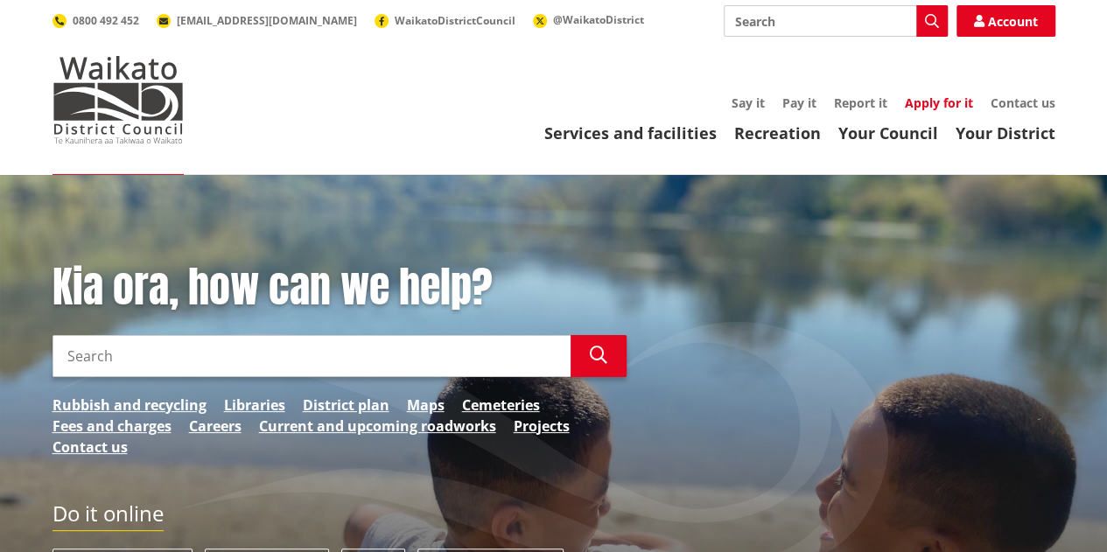
click at [918, 100] on link "Apply for it" at bounding box center [939, 102] width 68 height 17
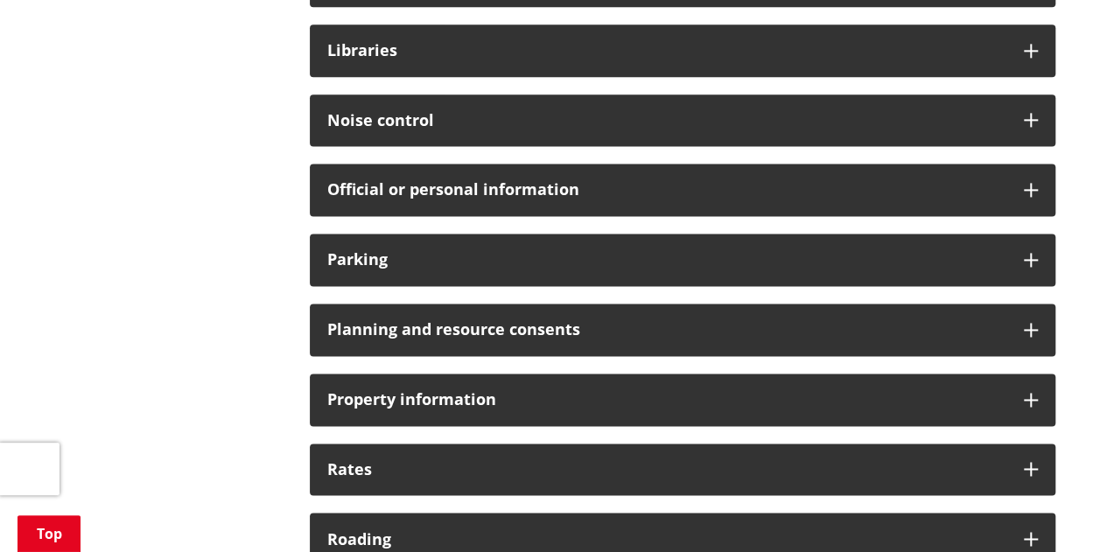
scroll to position [1225, 0]
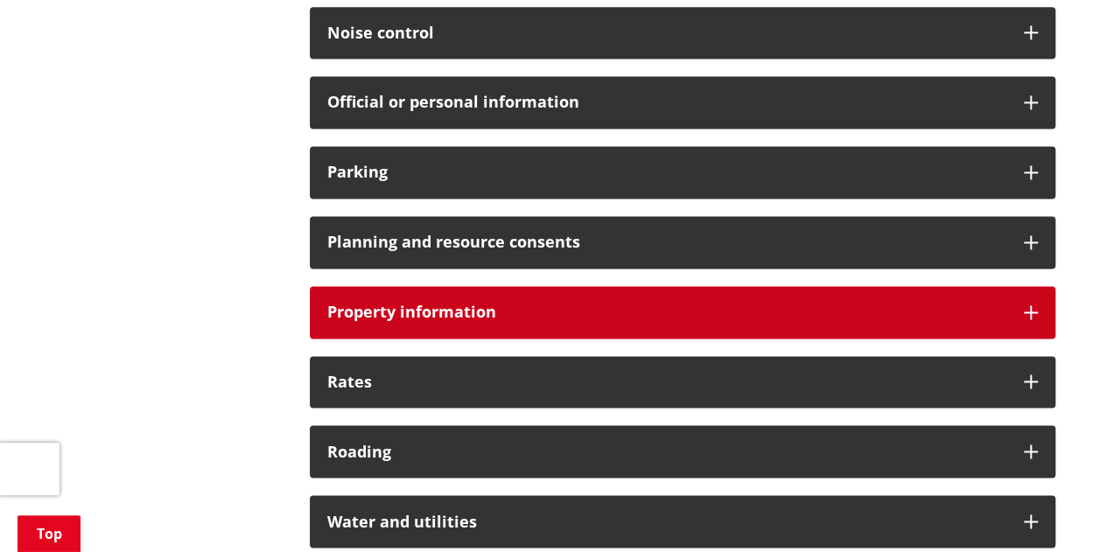
click at [1026, 305] on icon at bounding box center [1031, 312] width 14 height 14
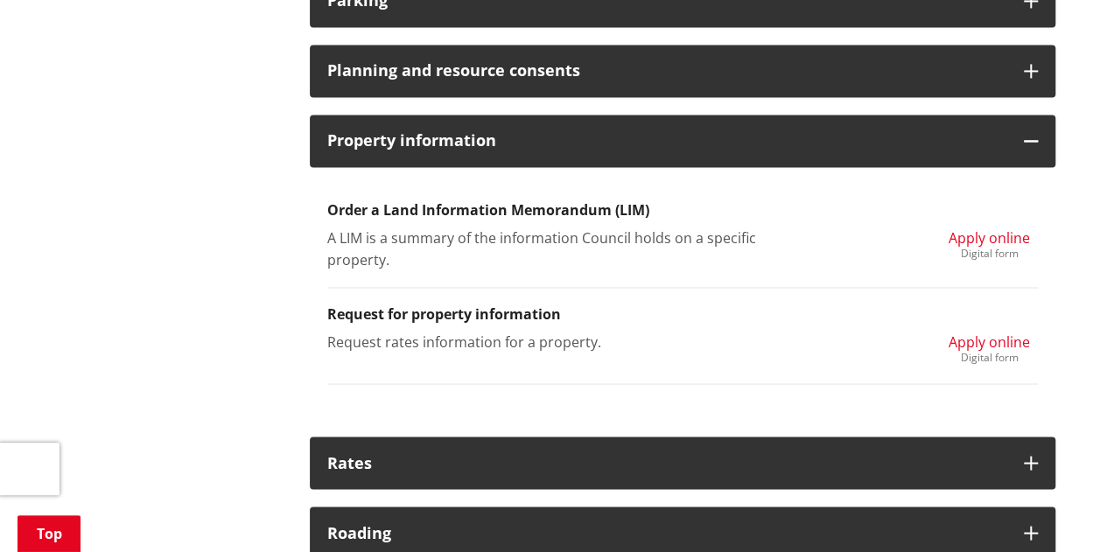
scroll to position [1400, 0]
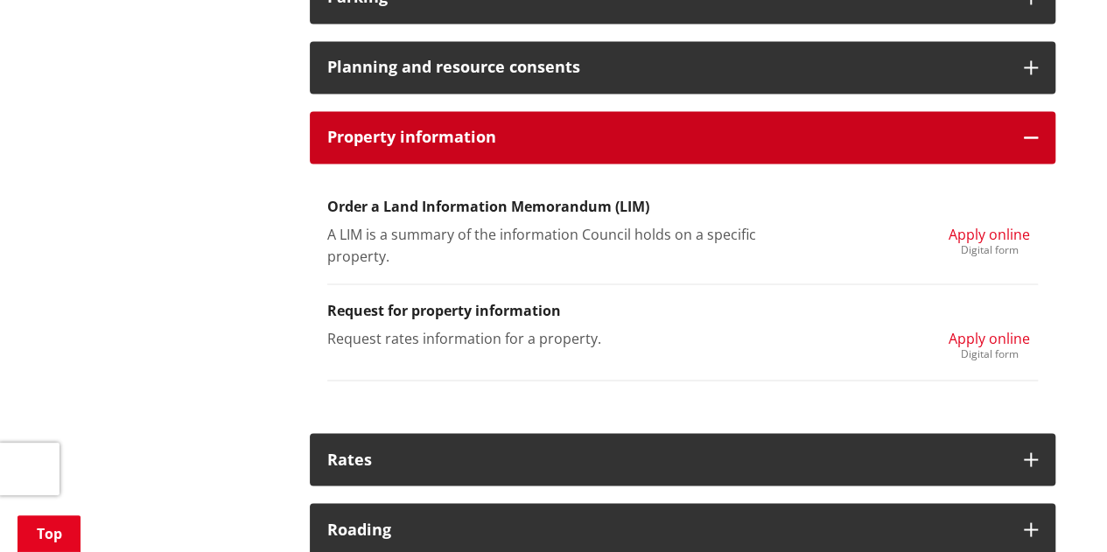
click at [1024, 136] on icon at bounding box center [1031, 137] width 14 height 14
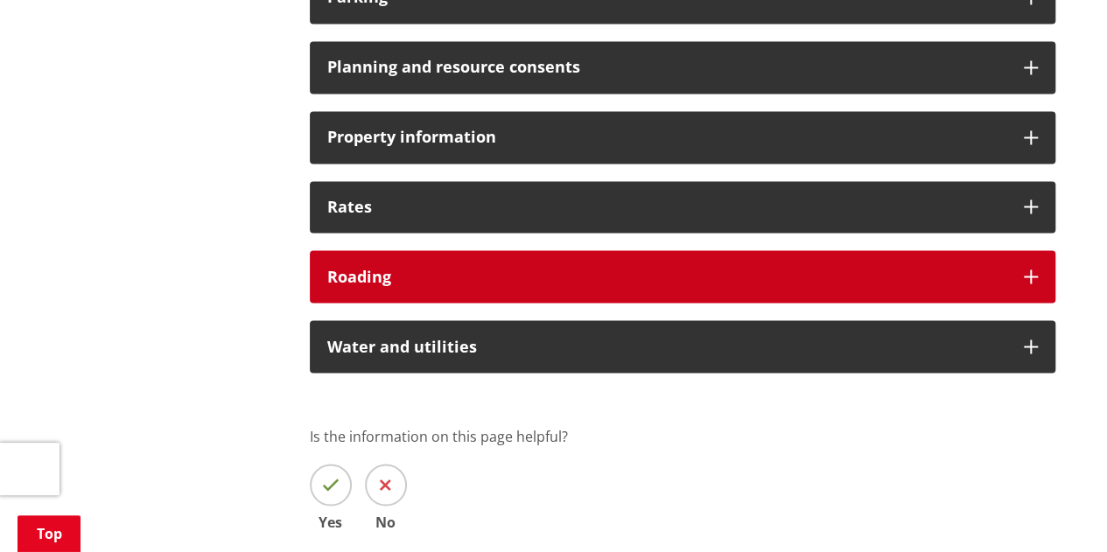
click at [1031, 274] on icon at bounding box center [1031, 276] width 14 height 14
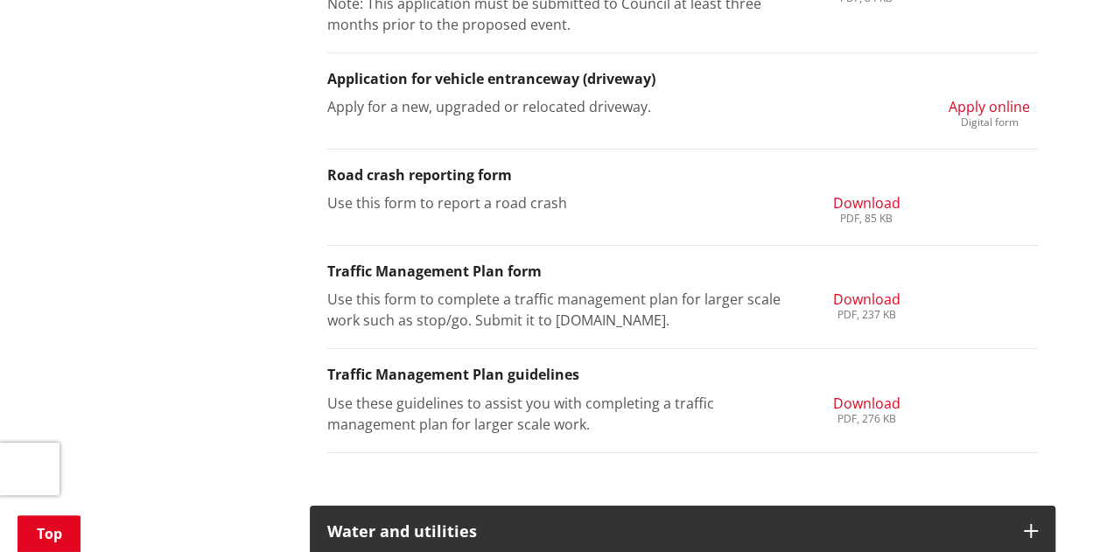
scroll to position [2712, 0]
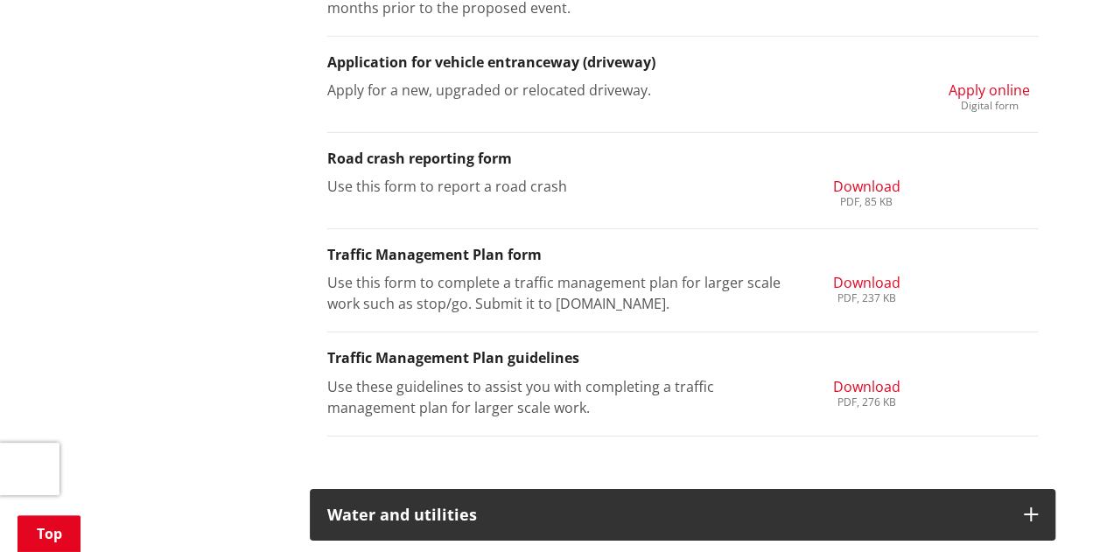
click at [1000, 86] on span "Apply online" at bounding box center [988, 89] width 81 height 19
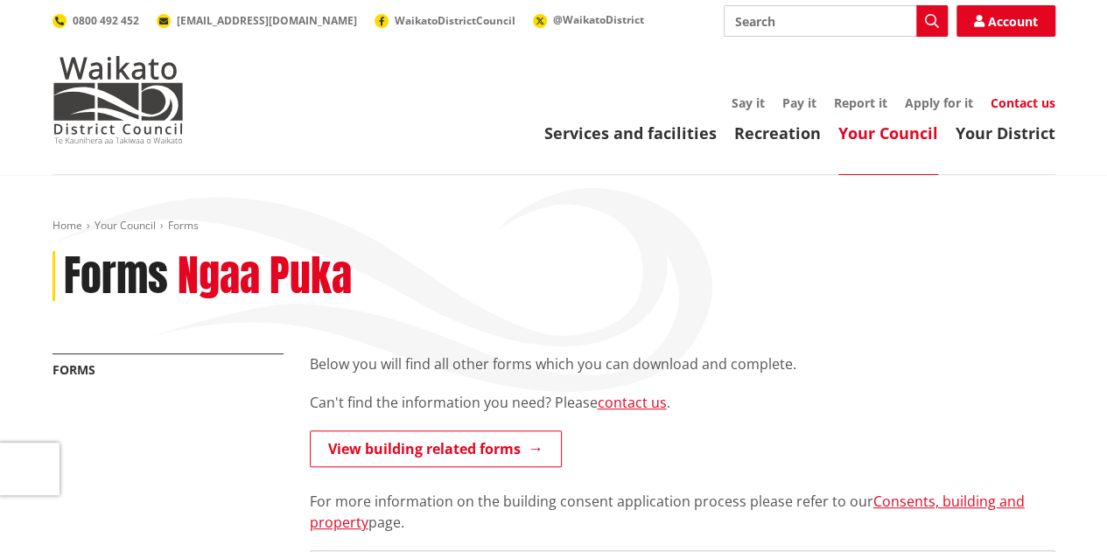
click at [1024, 102] on link "Contact us" at bounding box center [1022, 102] width 65 height 17
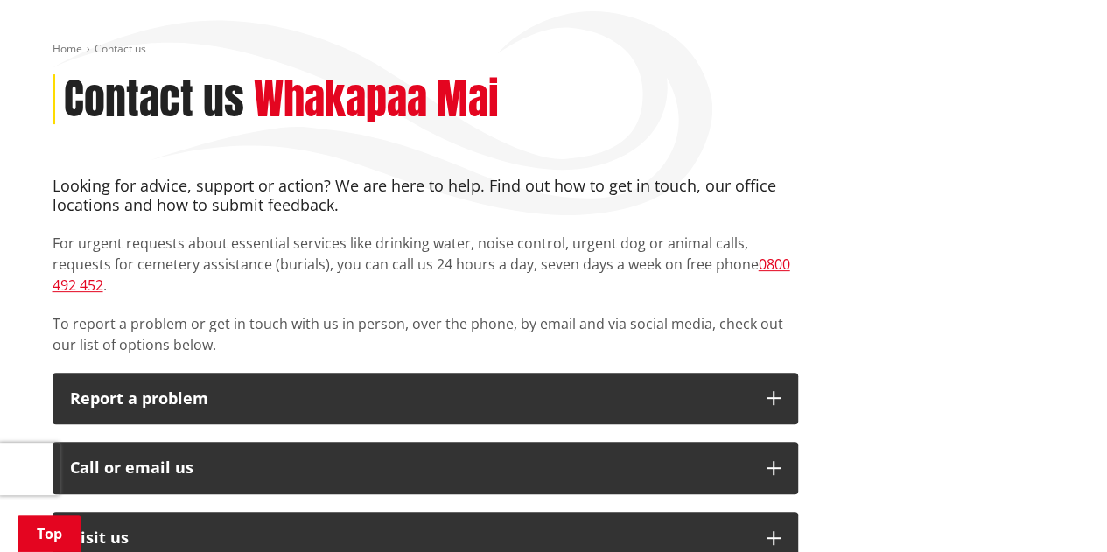
scroll to position [175, 0]
